Goal: Information Seeking & Learning: Learn about a topic

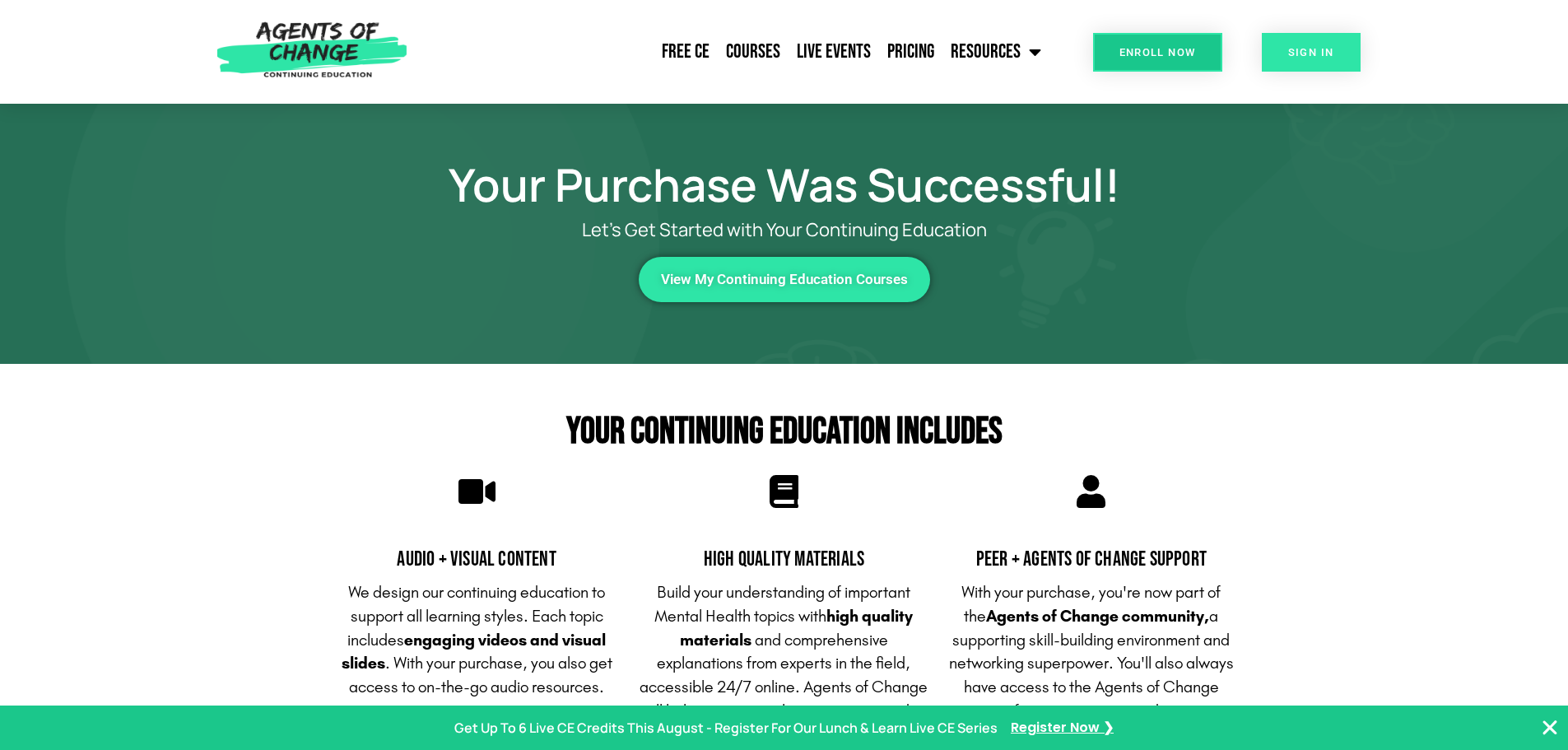
click at [1330, 62] on link "SIGN IN" at bounding box center [1311, 52] width 99 height 38
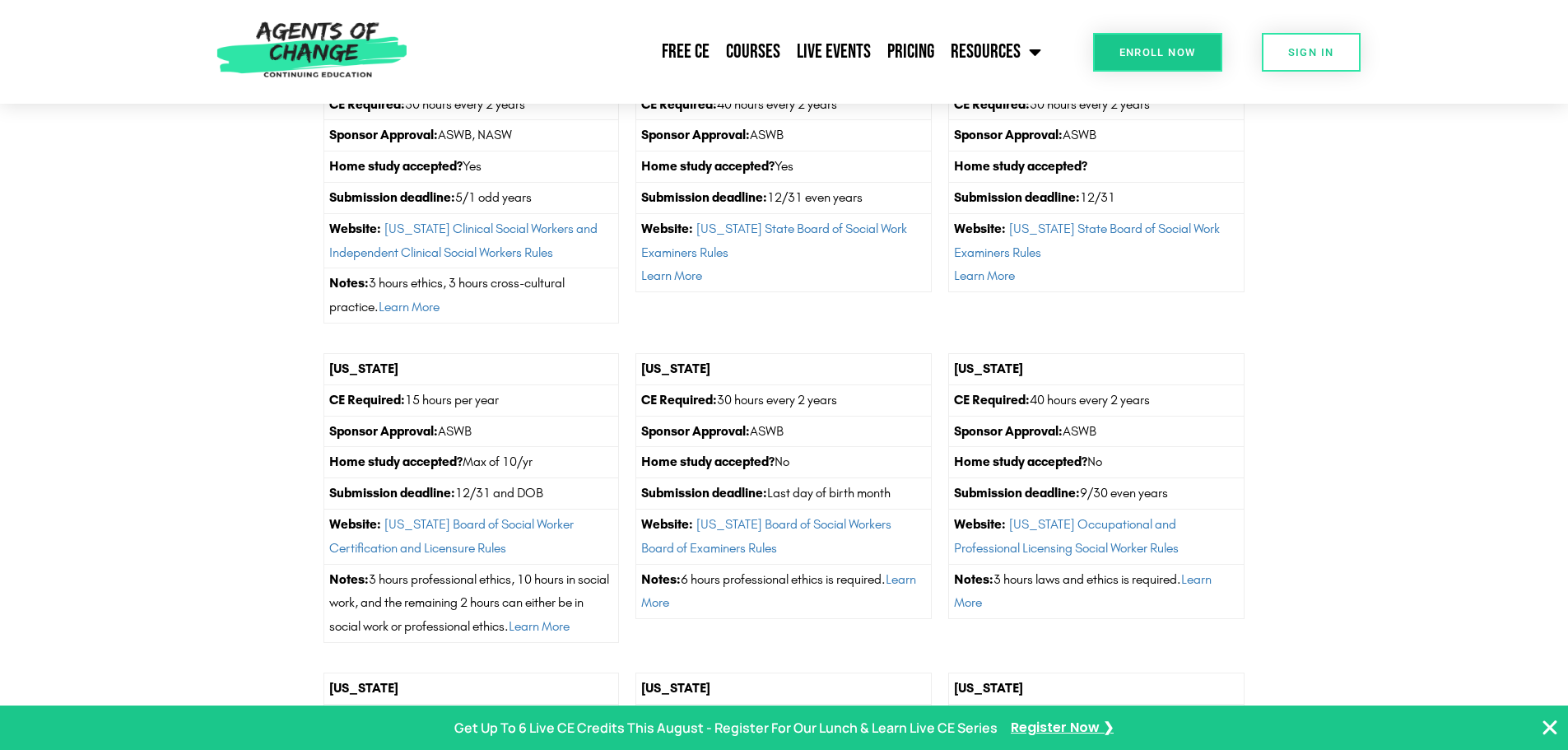
scroll to position [5376, 0]
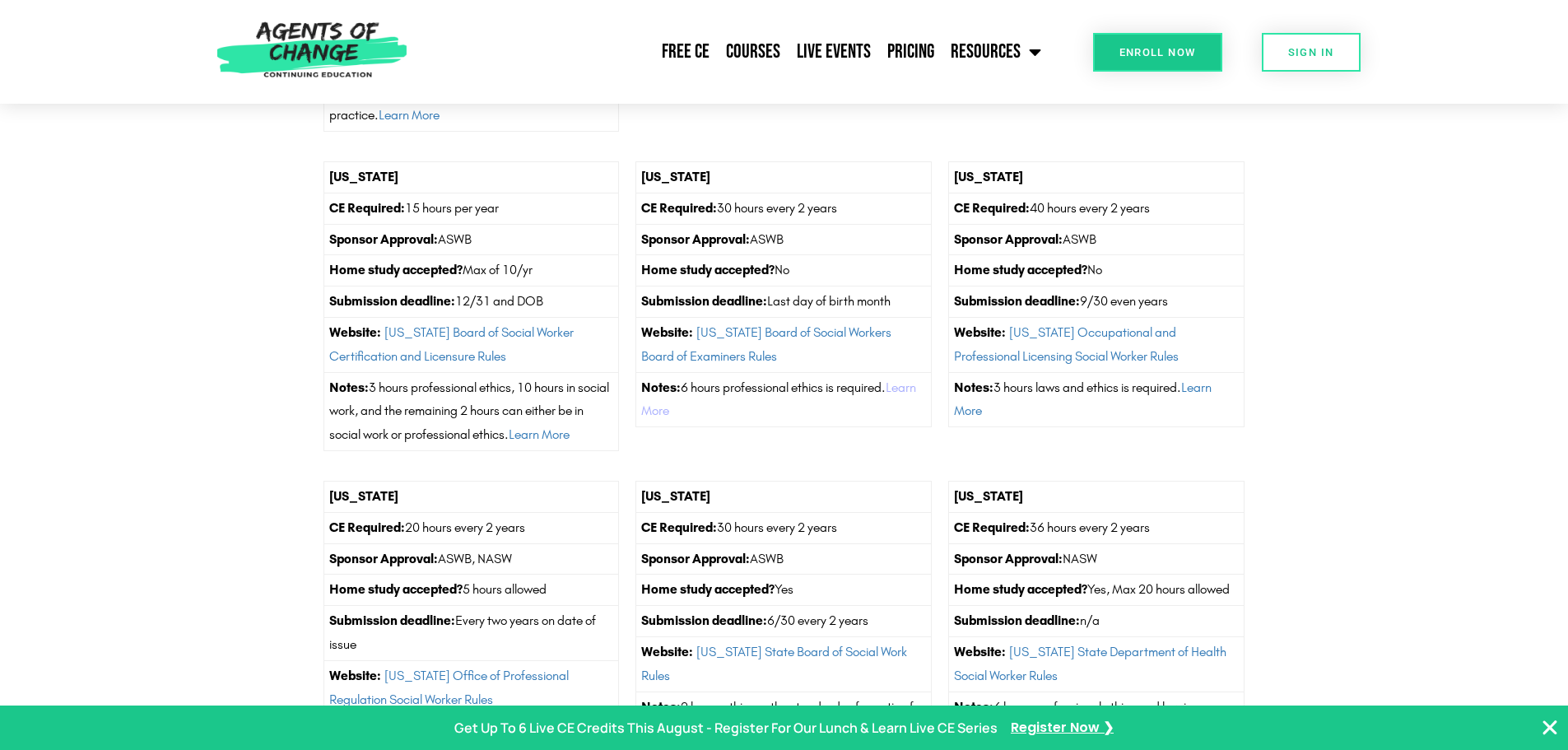
click at [732, 419] on link "Learn More" at bounding box center [778, 399] width 275 height 39
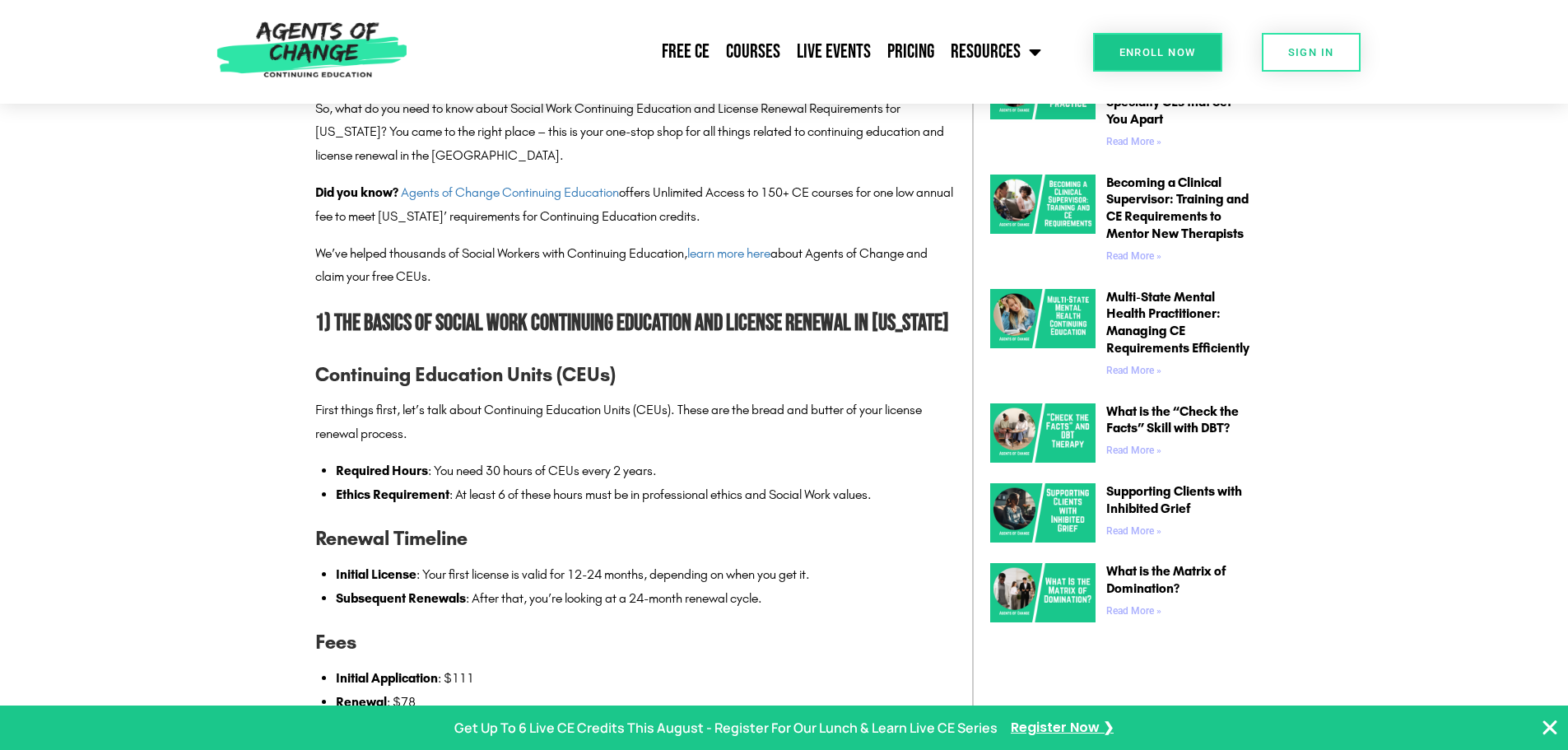
scroll to position [1152, 0]
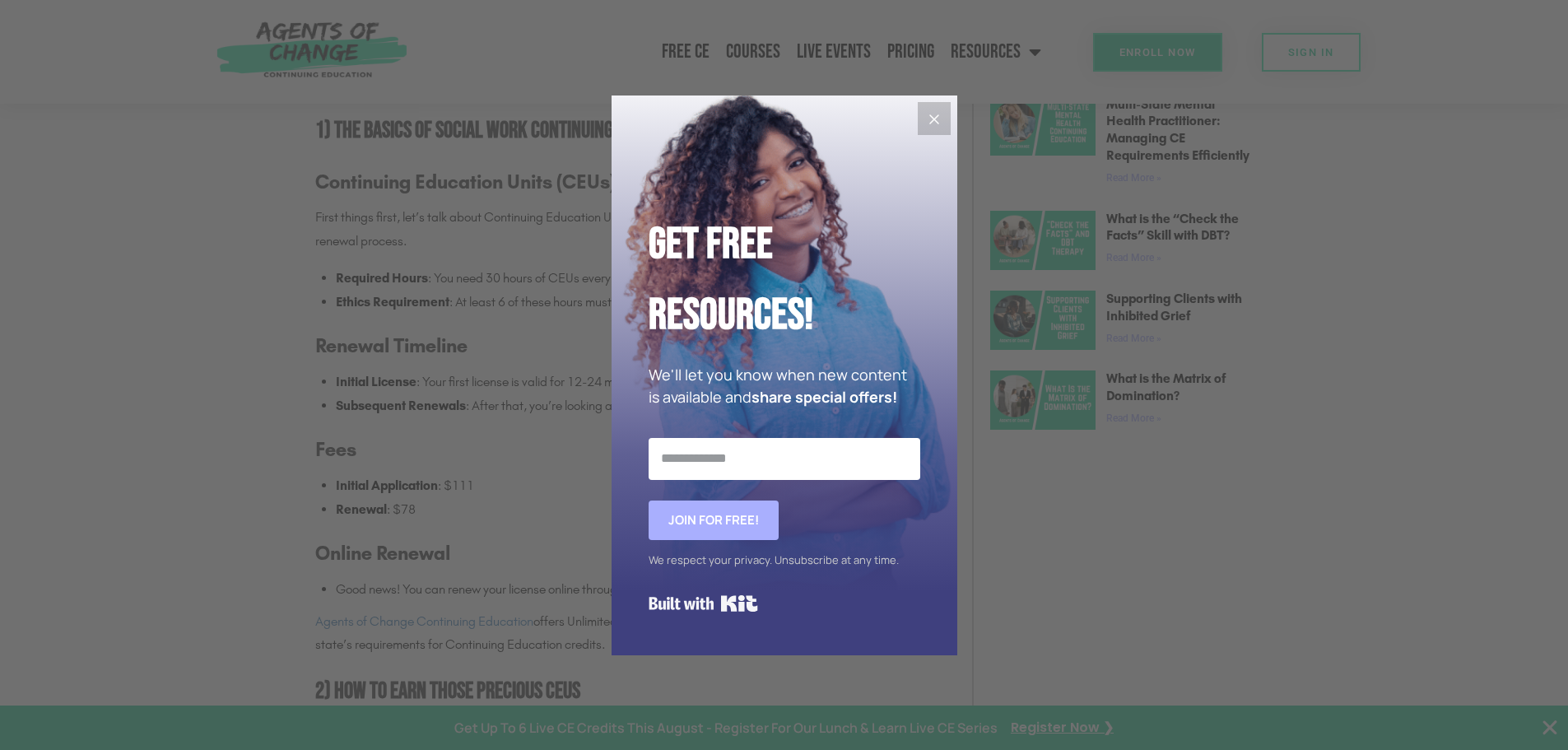
click at [925, 114] on icon "Close" at bounding box center [934, 119] width 20 height 20
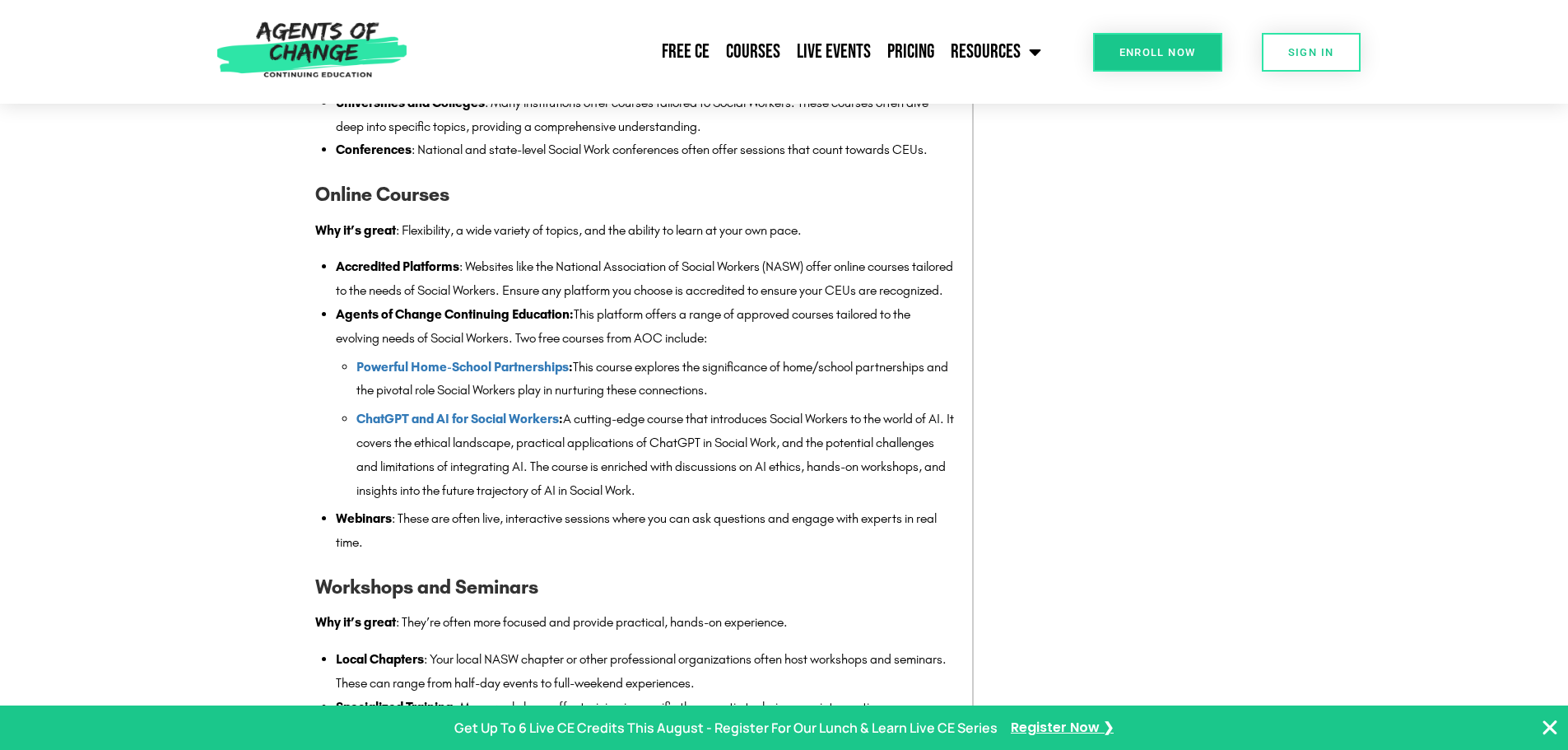
scroll to position [767, 0]
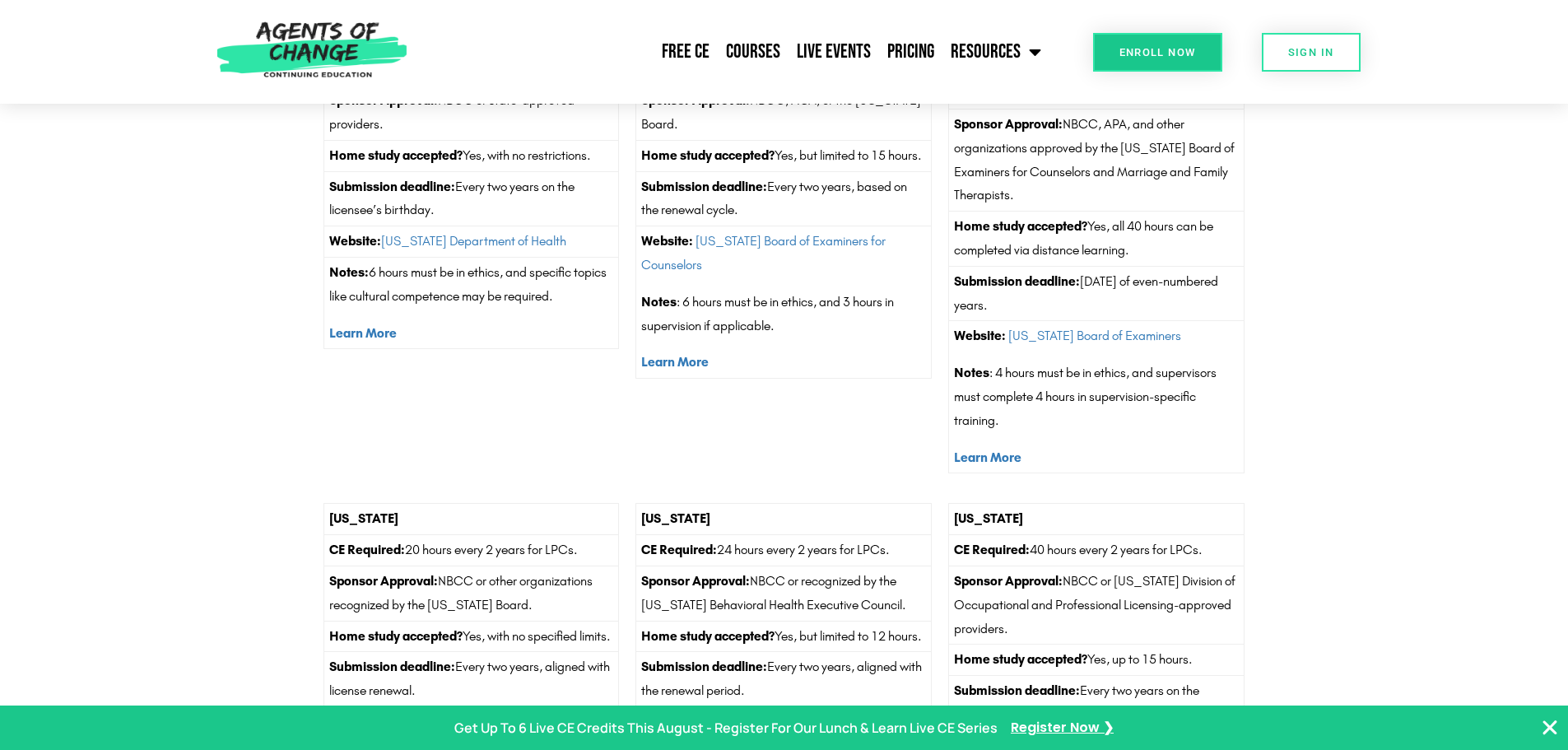
scroll to position [6143, 0]
